Goal: Task Accomplishment & Management: Use online tool/utility

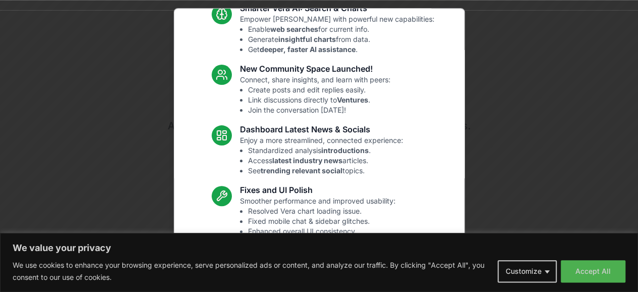
scroll to position [131, 0]
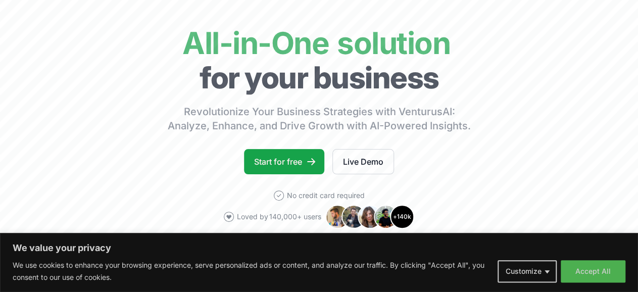
click at [515, 166] on body "We value your privacy We use cookies to enhance your browsing experience, serve…" at bounding box center [319, 82] width 638 height 292
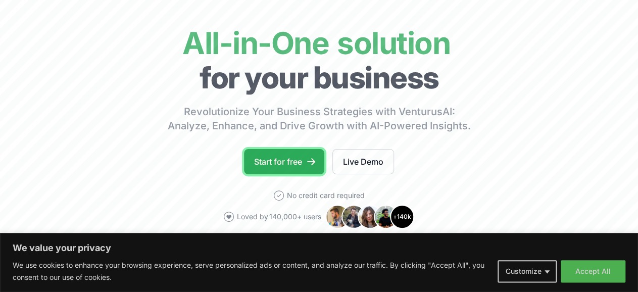
click at [282, 171] on link "Start for free" at bounding box center [284, 161] width 80 height 25
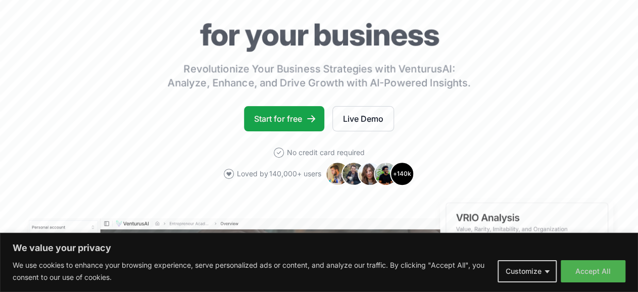
scroll to position [101, 0]
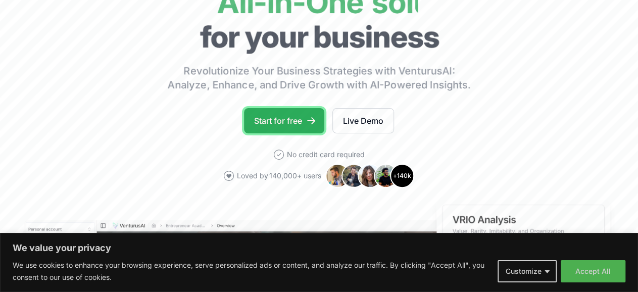
click at [279, 129] on link "Start for free" at bounding box center [284, 120] width 80 height 25
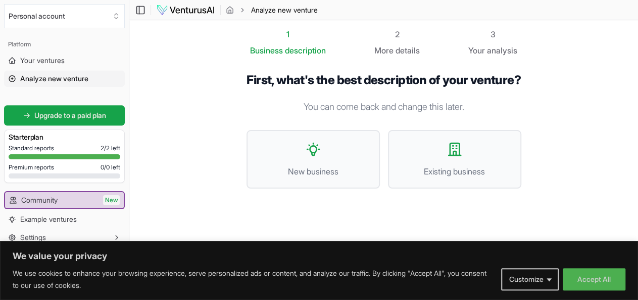
scroll to position [1, 0]
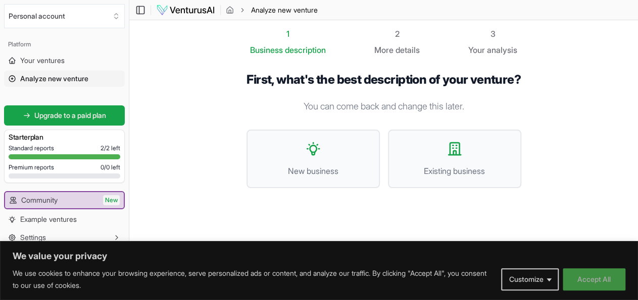
click at [599, 281] on button "Accept All" at bounding box center [593, 280] width 63 height 22
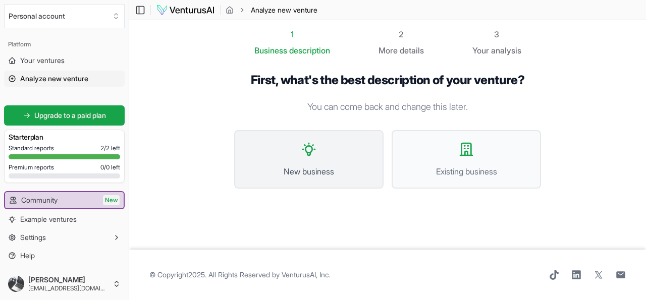
click at [304, 163] on button "New business" at bounding box center [308, 159] width 149 height 59
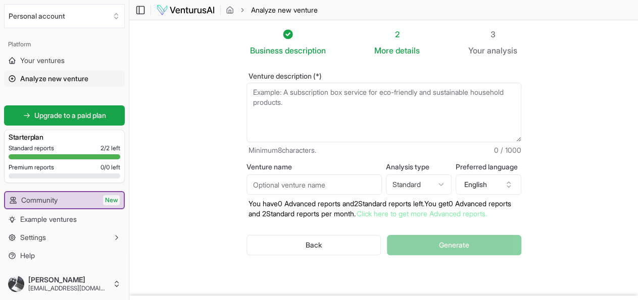
click at [304, 183] on input "Venture name" at bounding box center [313, 185] width 135 height 20
click at [289, 103] on textarea "Venture description (*)" at bounding box center [383, 113] width 275 height 60
paste textarea "I am starting a new consumer goods business in Tamil Nadu. My business, named […"
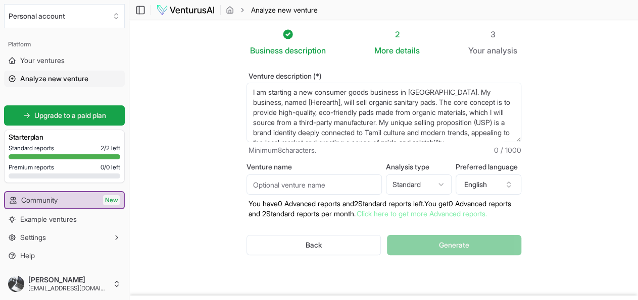
scroll to position [187, 0]
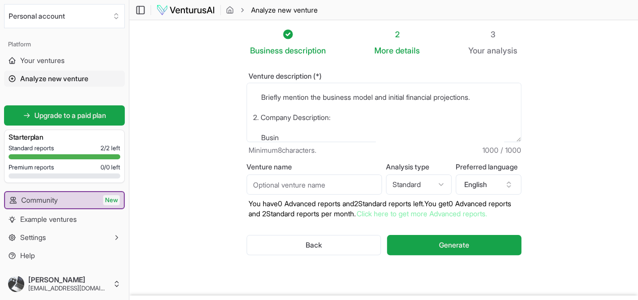
type textarea "I am starting a new consumer goods business in Tamil Nadu. My business, named […"
click at [297, 182] on input "Venture name" at bounding box center [313, 185] width 135 height 20
type input "Herearth"
click at [420, 184] on html "We value your privacy We use cookies to enhance your browsing experience, serve…" at bounding box center [319, 150] width 638 height 300
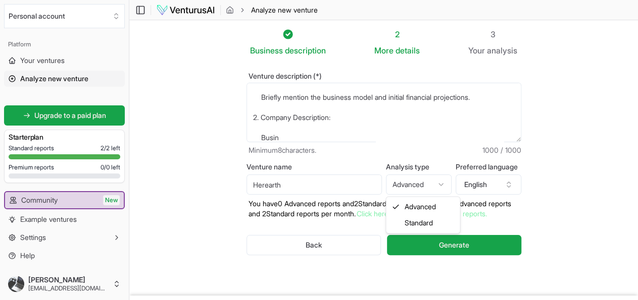
click at [442, 178] on html "We value your privacy We use cookies to enhance your browsing experience, serve…" at bounding box center [319, 150] width 638 height 300
click at [441, 185] on html "We value your privacy We use cookies to enhance your browsing experience, serve…" at bounding box center [319, 150] width 638 height 300
select select "advanced"
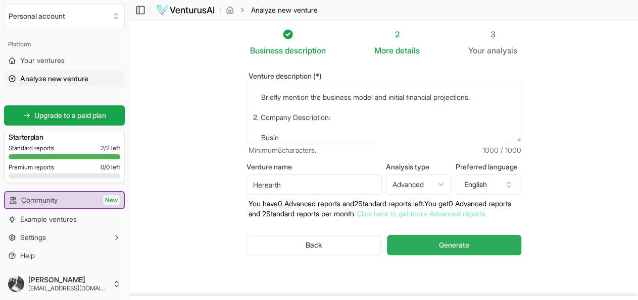
click at [448, 241] on span "Generate" at bounding box center [454, 245] width 30 height 10
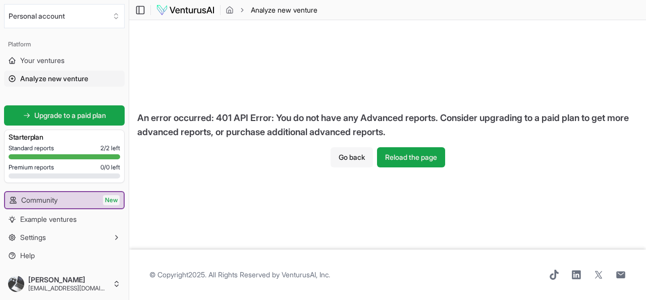
click at [344, 154] on button "Go back" at bounding box center [352, 157] width 42 height 20
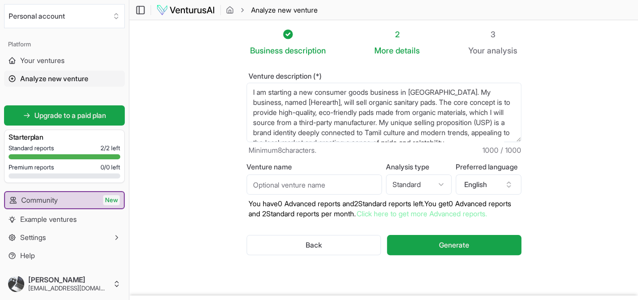
click at [353, 183] on input "Venture name" at bounding box center [313, 185] width 135 height 20
click at [250, 184] on input "Hereearth" at bounding box center [313, 185] width 135 height 20
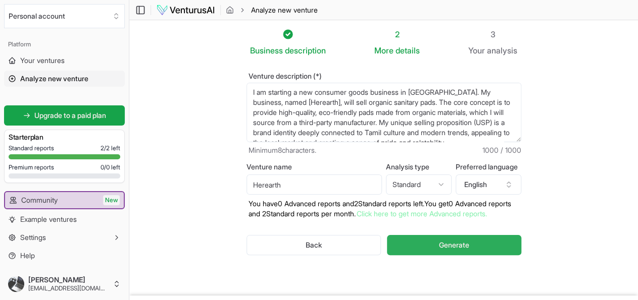
type input "Herearth"
click at [444, 240] on button "Generate" at bounding box center [454, 245] width 134 height 20
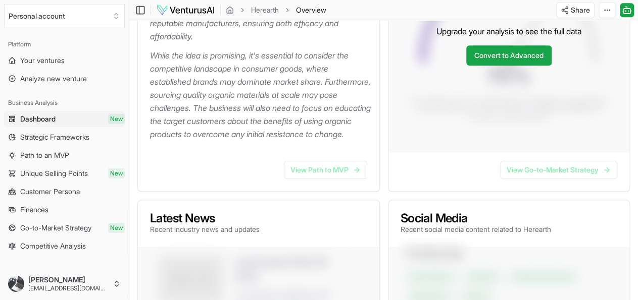
scroll to position [293, 0]
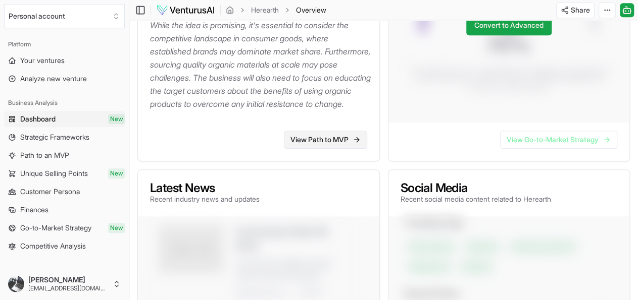
click at [326, 149] on link "View Path to MVP" at bounding box center [325, 140] width 83 height 18
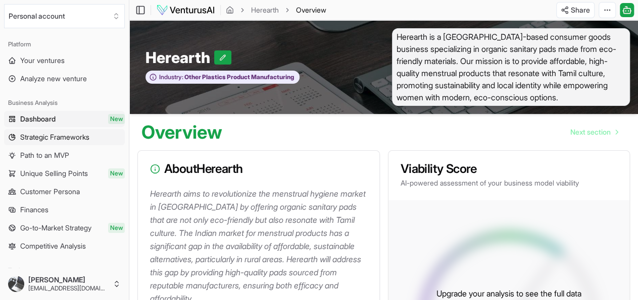
click at [58, 141] on span "Strategic Frameworks" at bounding box center [54, 137] width 69 height 10
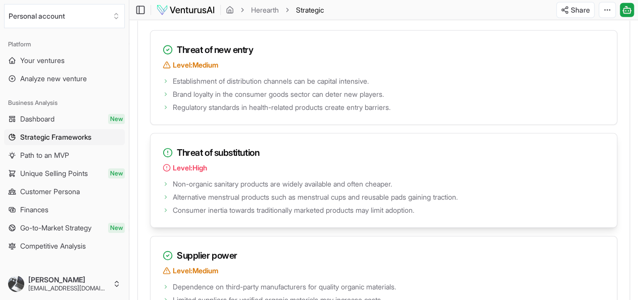
scroll to position [1446, 0]
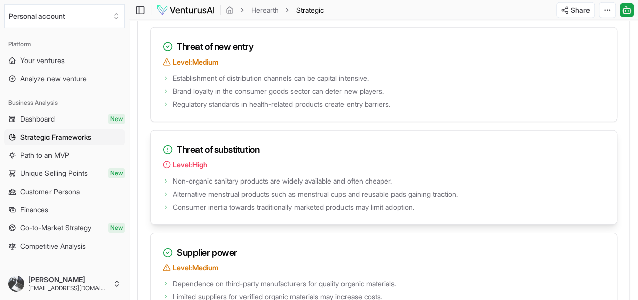
click at [458, 160] on p "Level: High" at bounding box center [384, 165] width 442 height 10
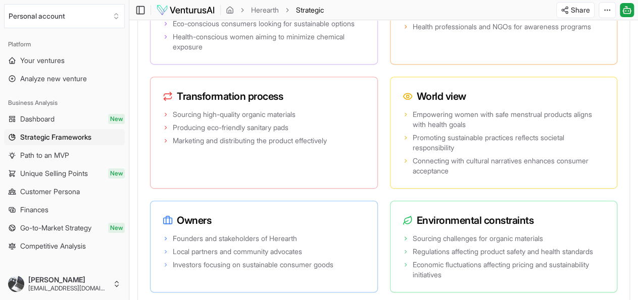
scroll to position [2104, 0]
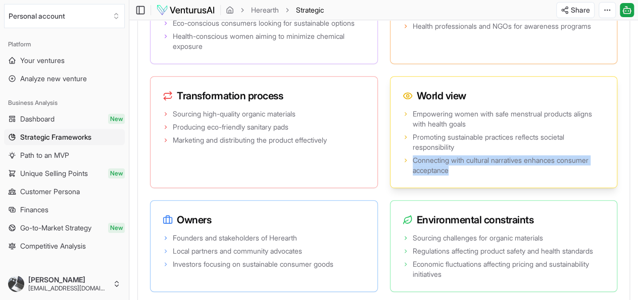
drag, startPoint x: 435, startPoint y: 115, endPoint x: 584, endPoint y: 175, distance: 160.9
click at [584, 175] on div "Empowering women with safe menstrual products aligns with health goals Promotin…" at bounding box center [503, 147] width 227 height 81
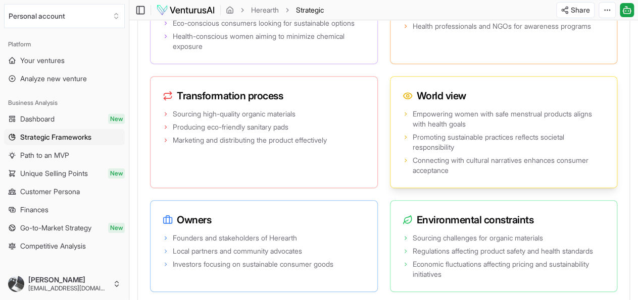
click at [584, 175] on div "Empowering women with safe menstrual products aligns with health goals Promotin…" at bounding box center [503, 147] width 227 height 81
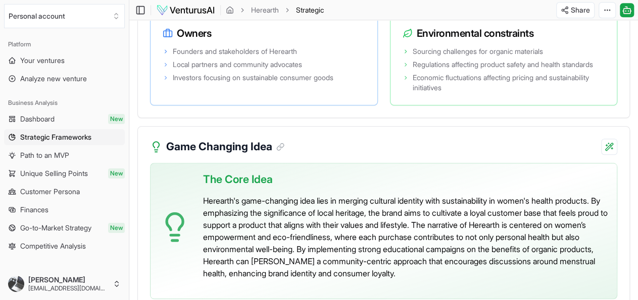
scroll to position [2396, 0]
